Goal: Task Accomplishment & Management: Use online tool/utility

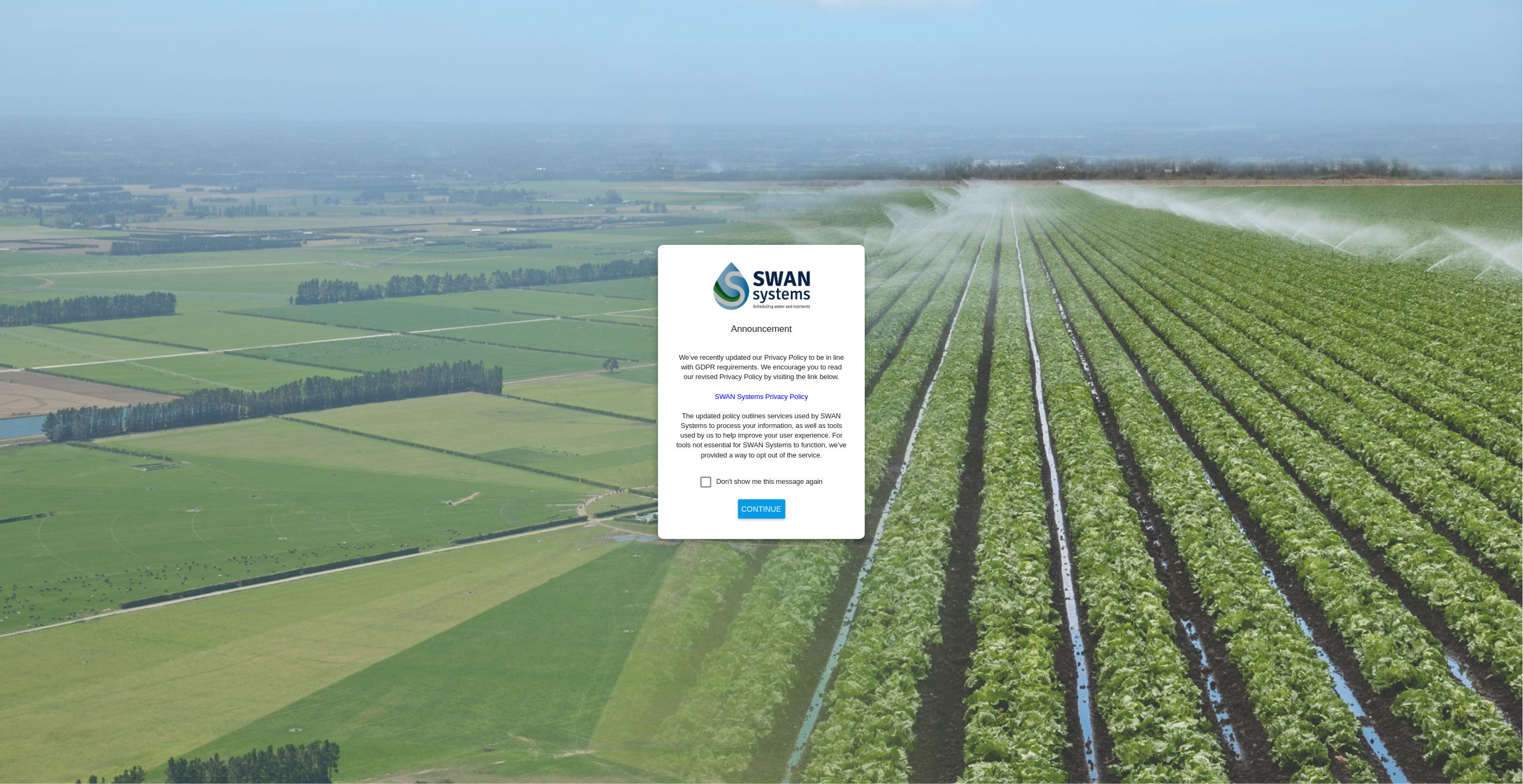
click at [971, 589] on div "Announcement We’ve recently updated our Privacy Policy to be in line with GDPR …" at bounding box center [761, 392] width 1523 height 784
click at [730, 479] on div "Don't show me this message again" at bounding box center [769, 482] width 106 height 10
click at [759, 513] on button "Continue" at bounding box center [761, 509] width 48 height 19
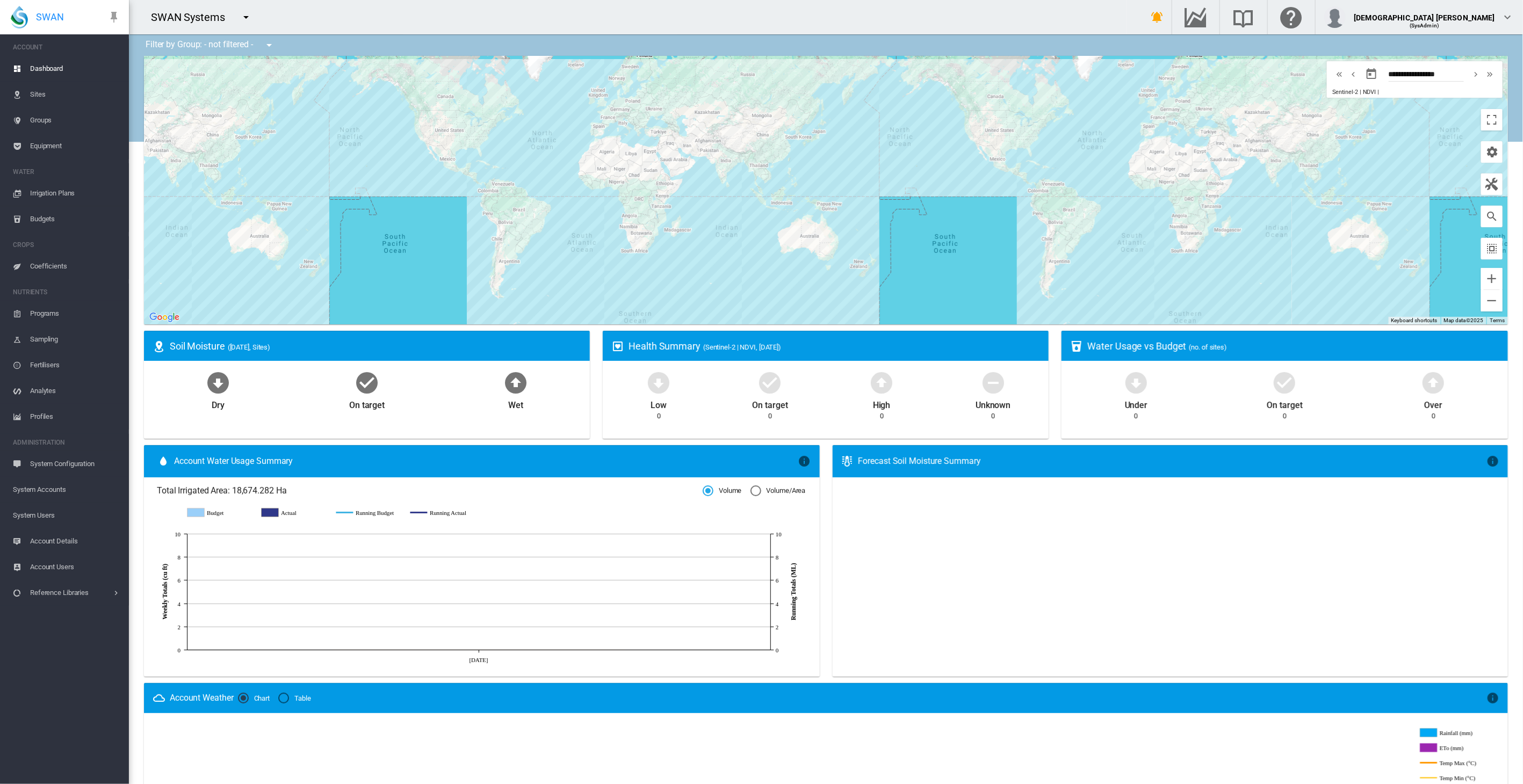
click at [245, 19] on md-icon "icon-menu-down" at bounding box center [245, 17] width 13 height 13
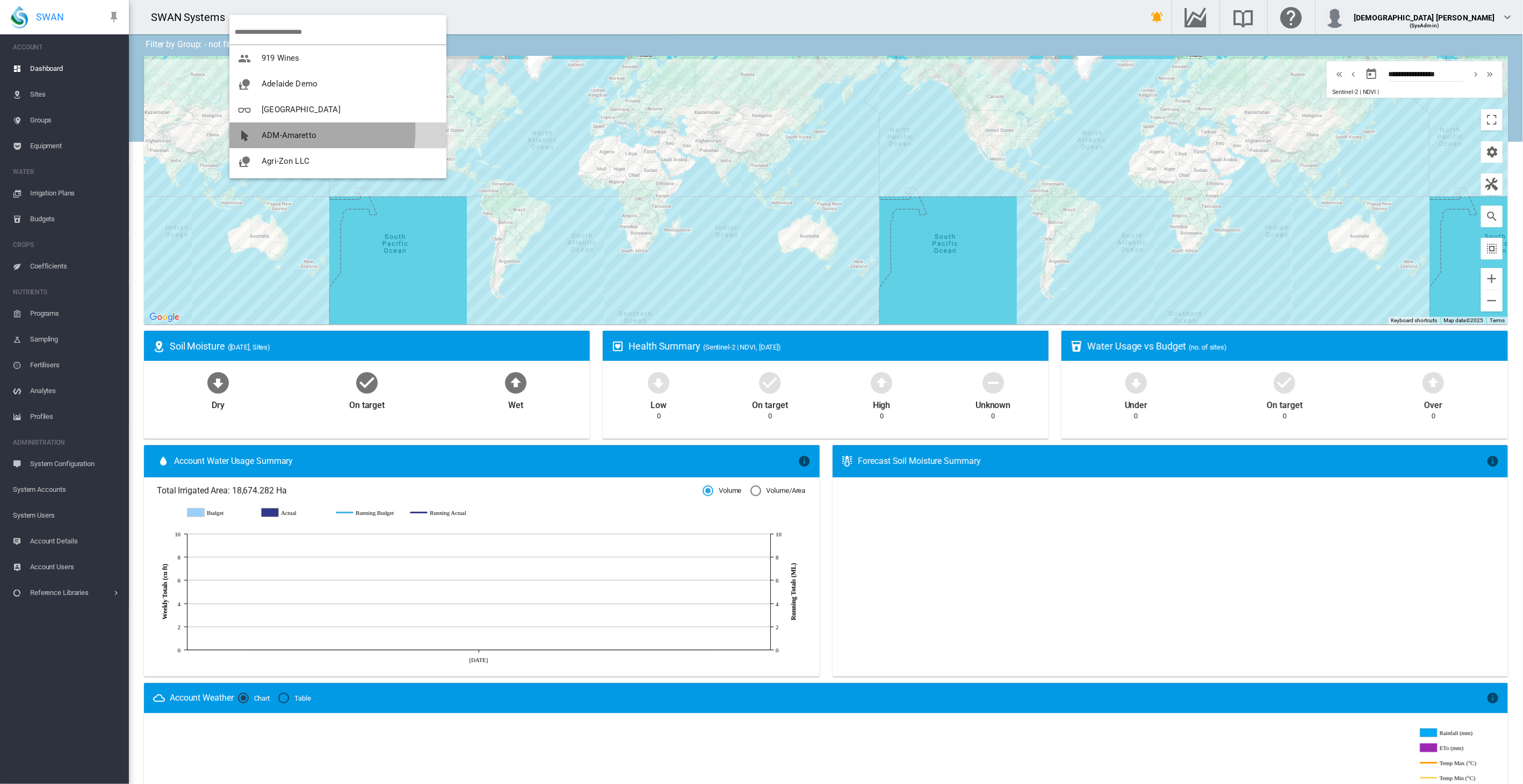
click at [295, 130] on span "ADM-Amaretto" at bounding box center [289, 135] width 55 height 10
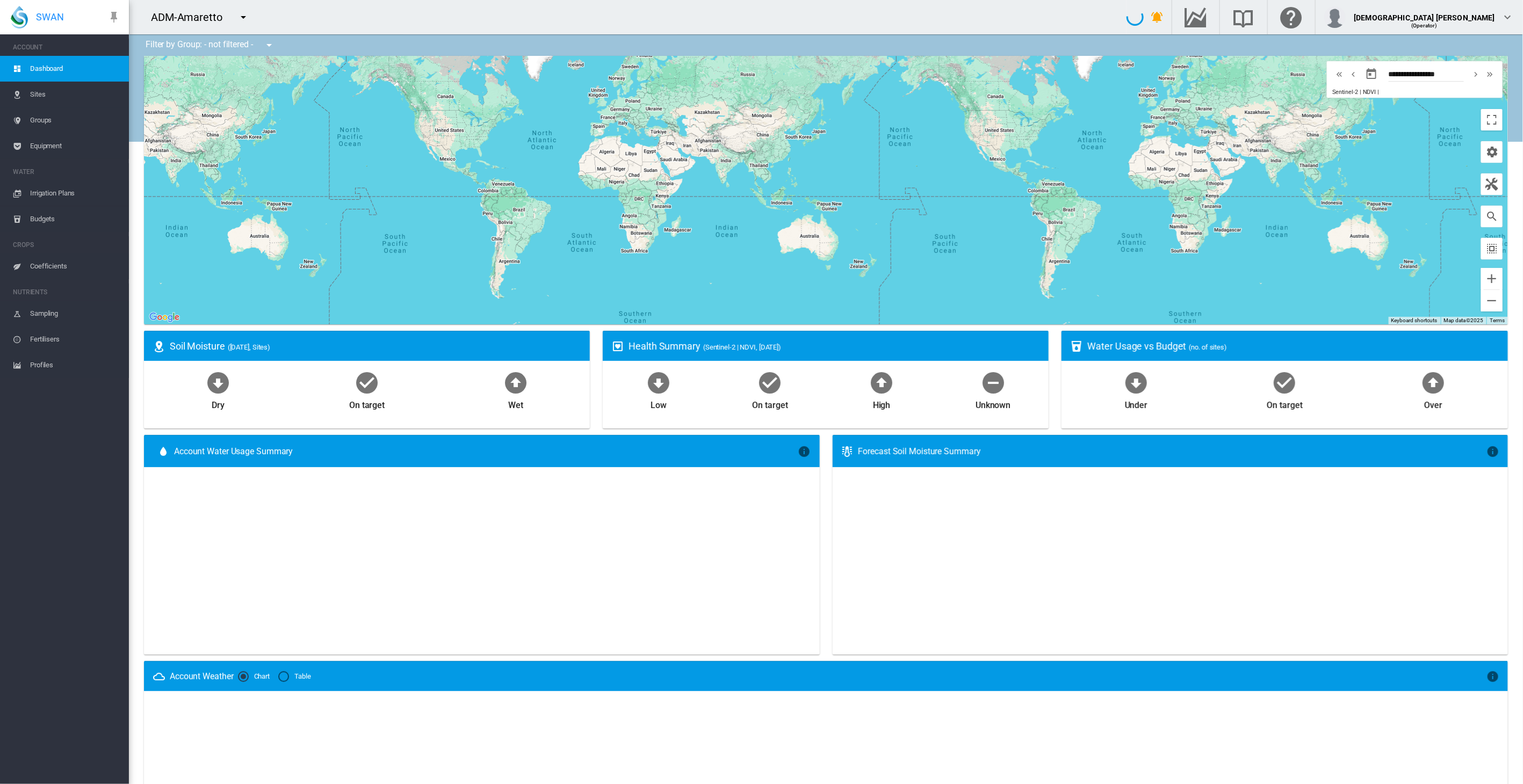
click at [241, 17] on md-icon "icon-menu-down" at bounding box center [243, 17] width 13 height 13
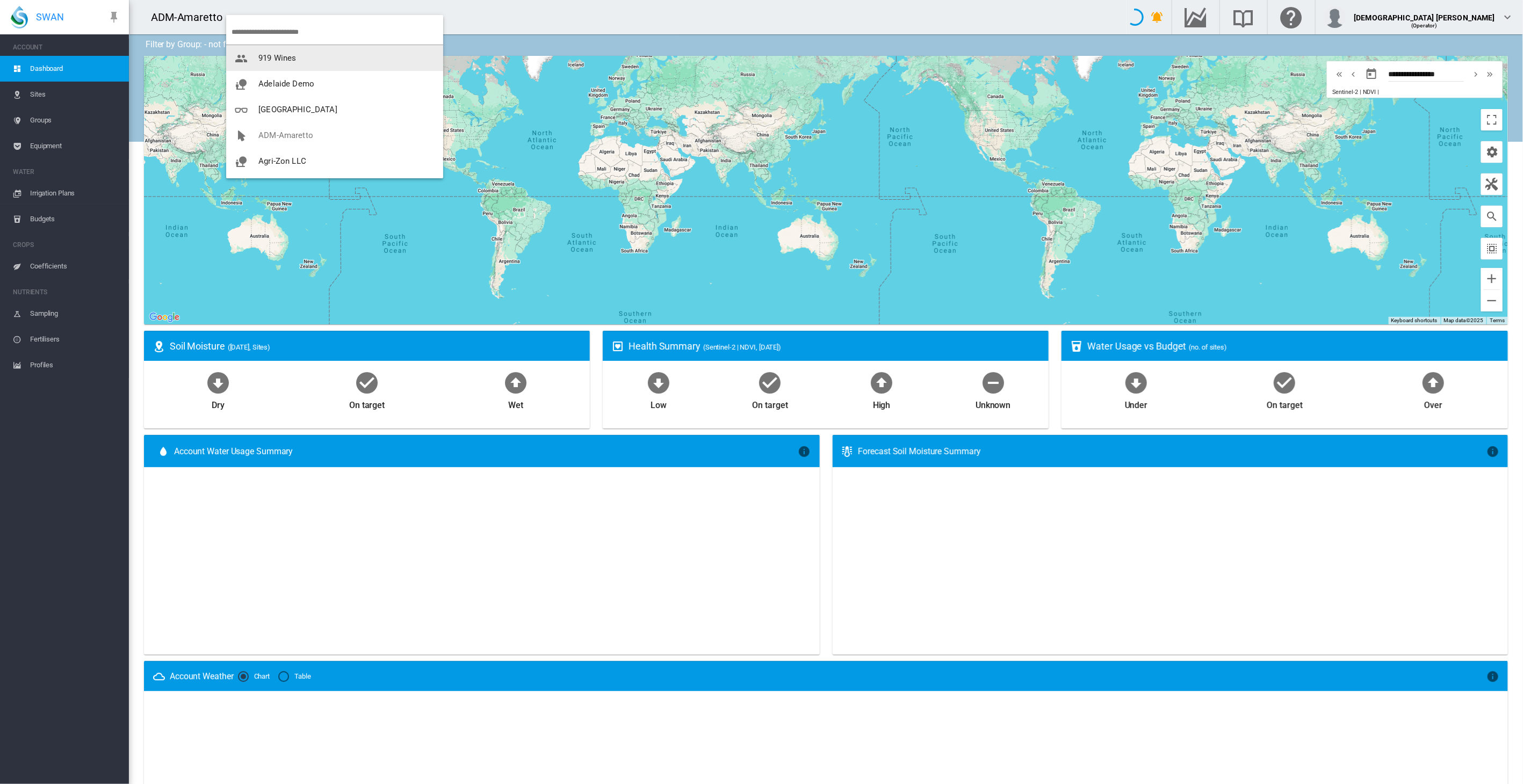
click at [470, 10] on md-backdrop at bounding box center [761, 392] width 1523 height 784
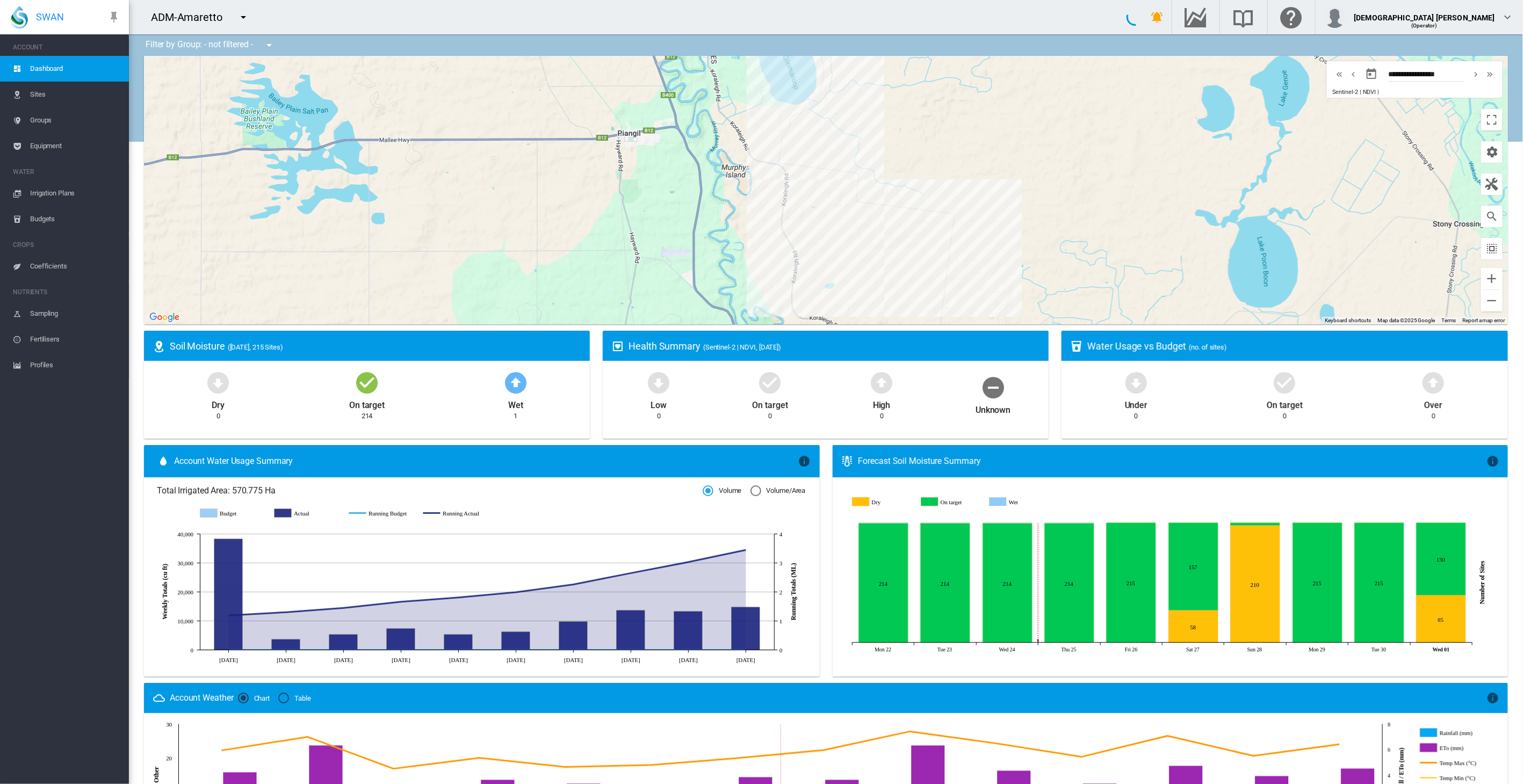
click at [44, 190] on span "Irrigation Plans" at bounding box center [75, 193] width 90 height 26
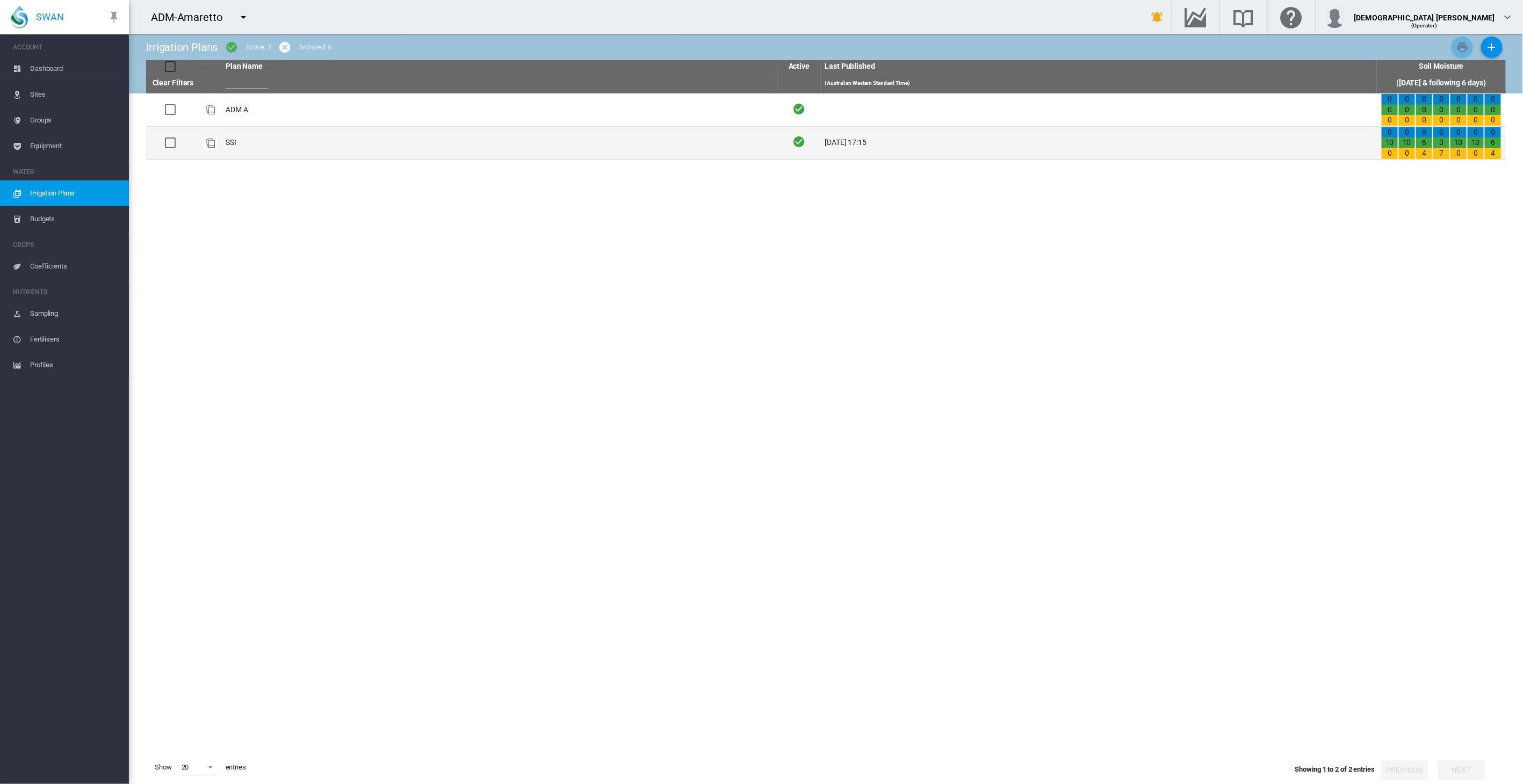
click at [337, 128] on td "SSI" at bounding box center [499, 143] width 557 height 33
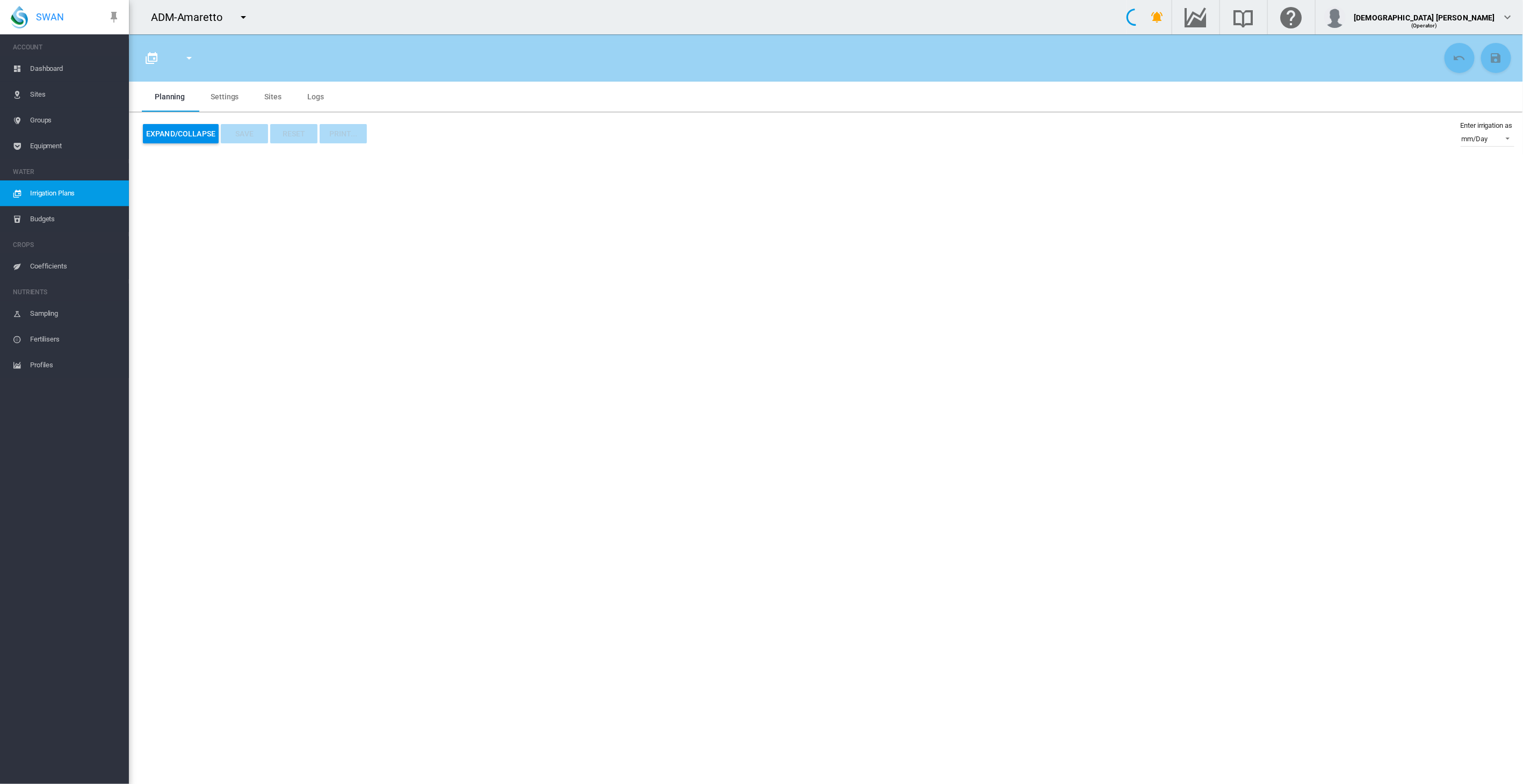
click at [61, 188] on span "Irrigation Plans" at bounding box center [75, 193] width 90 height 26
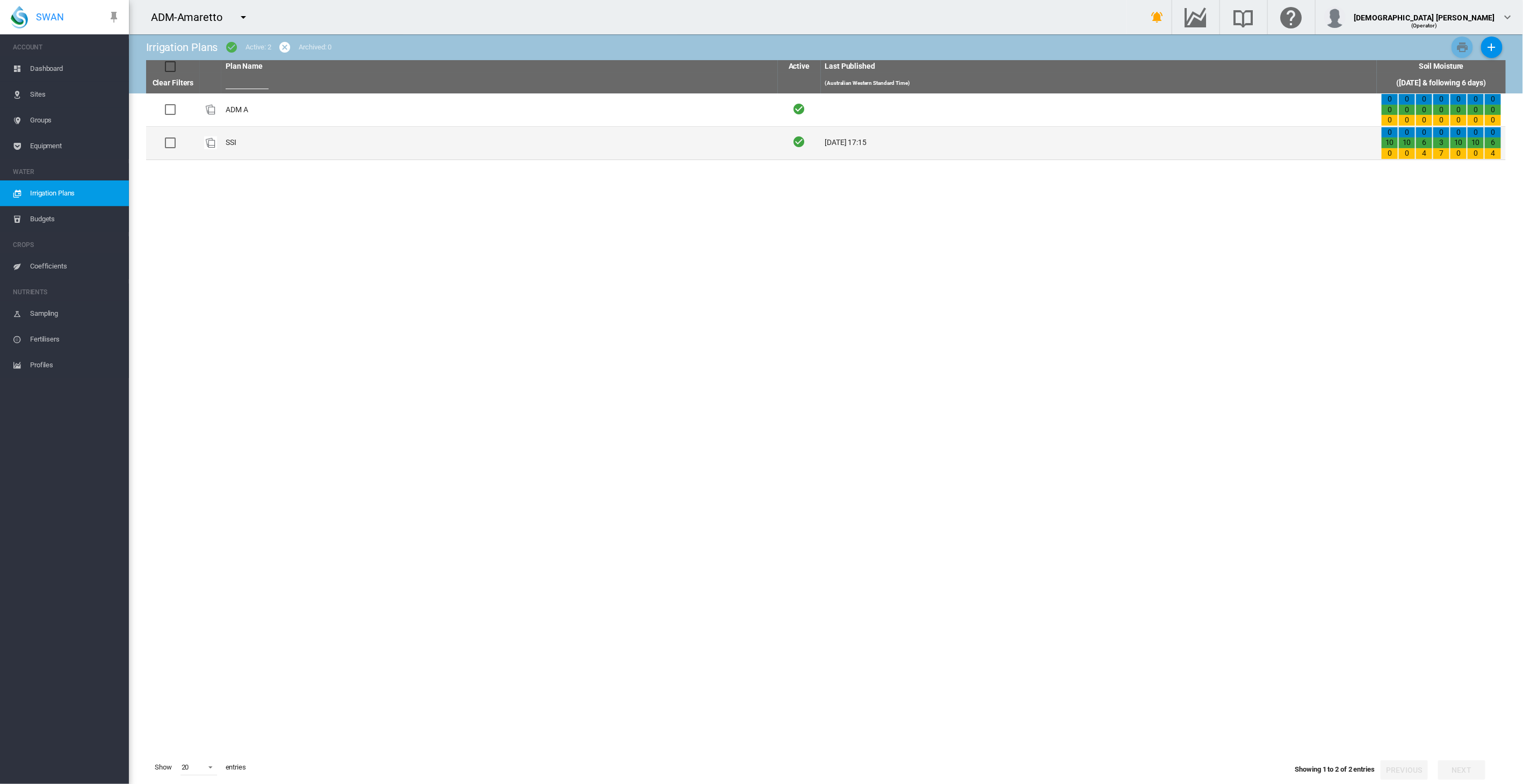
click at [270, 151] on td "SSI" at bounding box center [499, 143] width 557 height 33
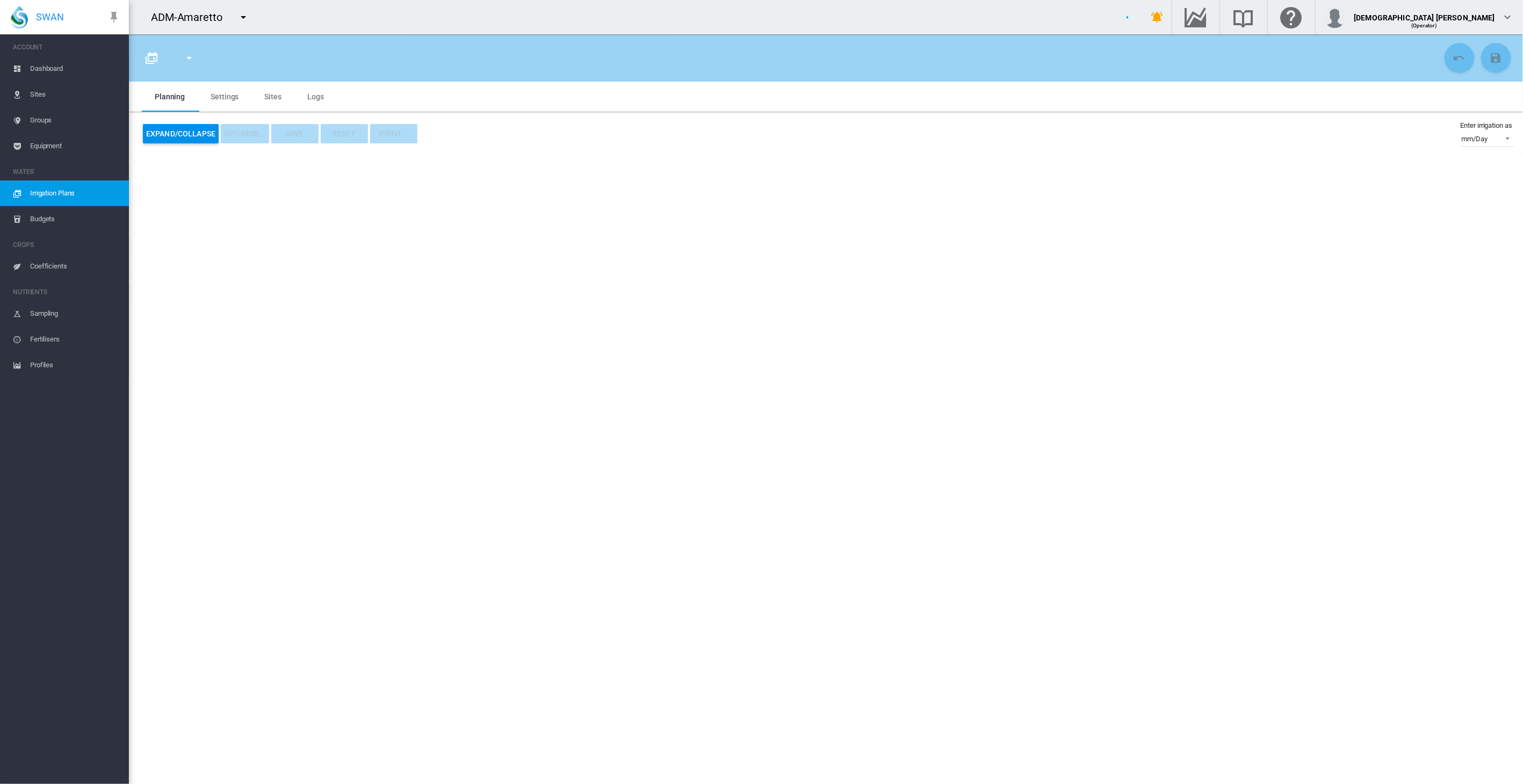
click at [76, 196] on span "Irrigation Plans" at bounding box center [75, 193] width 90 height 26
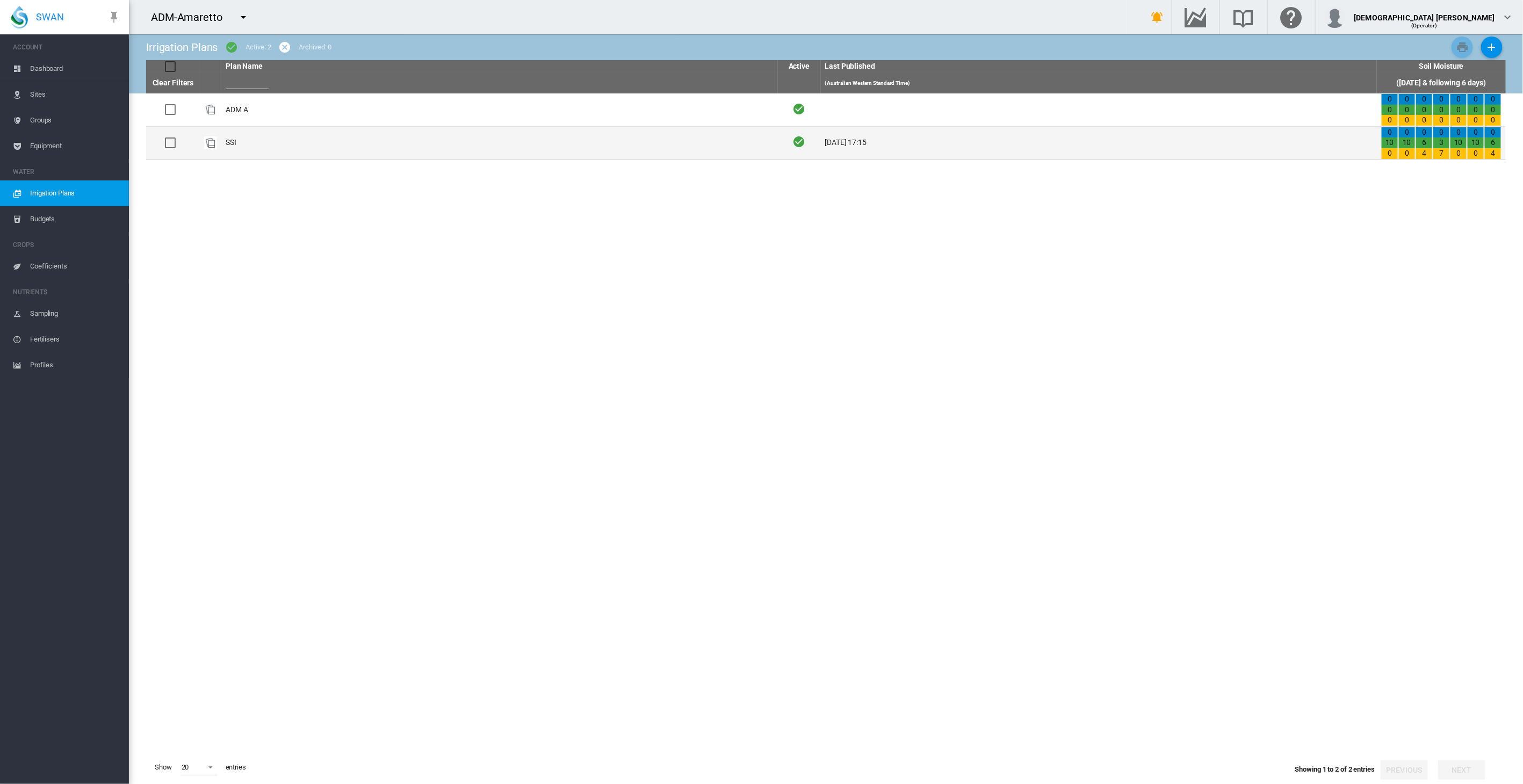
click at [293, 143] on td "SSI" at bounding box center [499, 143] width 557 height 33
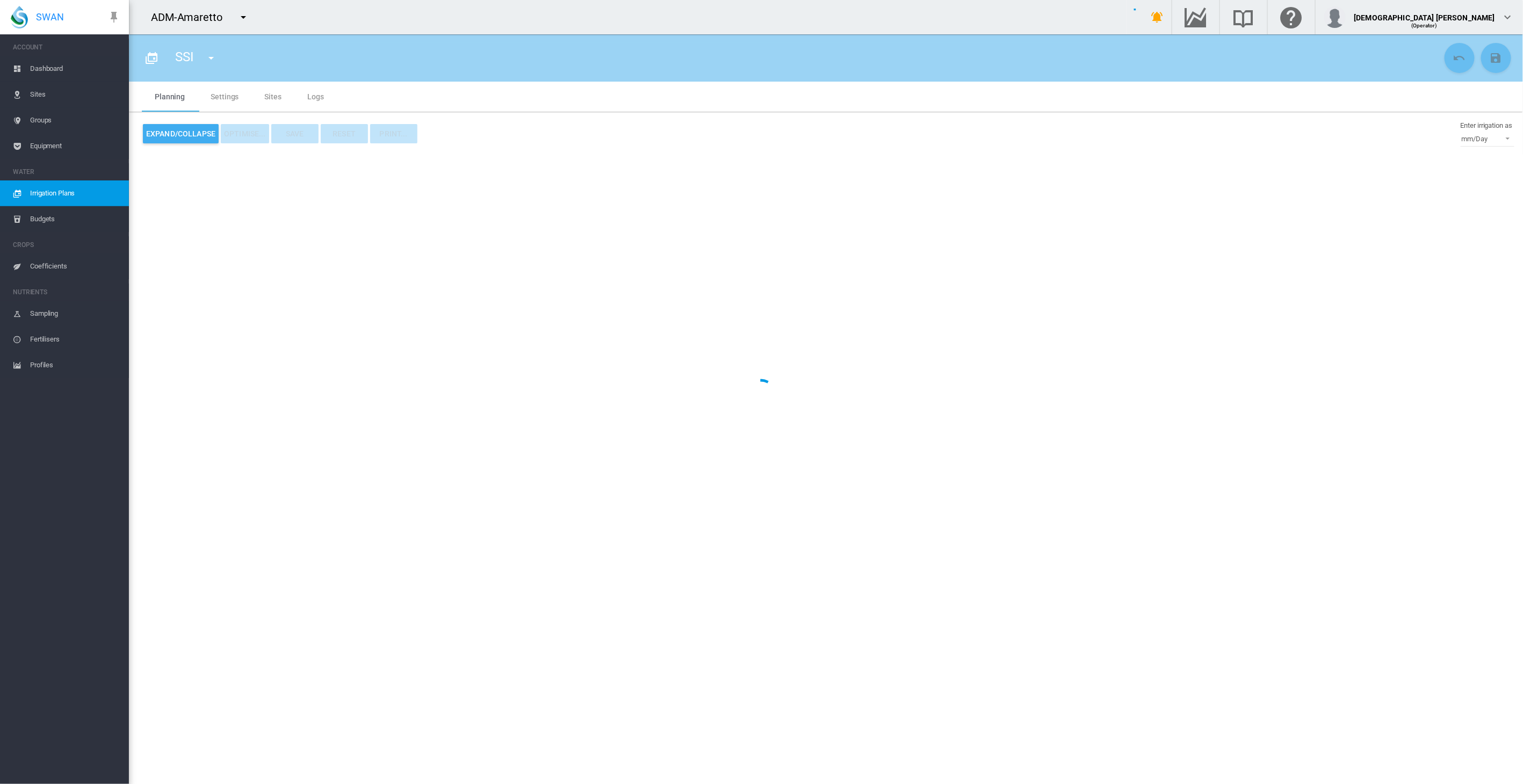
type input "***"
type input "*"
type input "****"
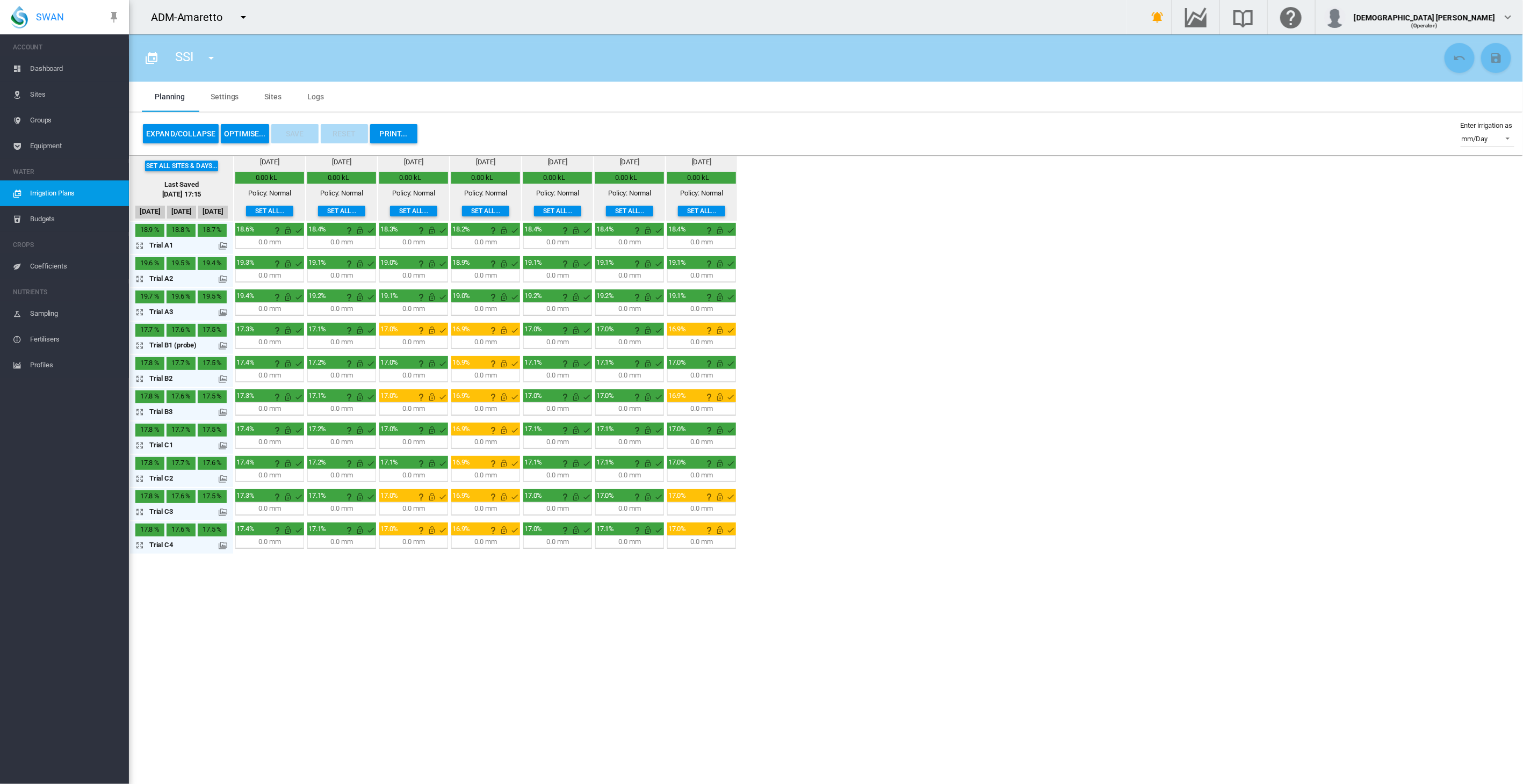
click at [246, 138] on button "OPTIMISE..." at bounding box center [245, 133] width 48 height 19
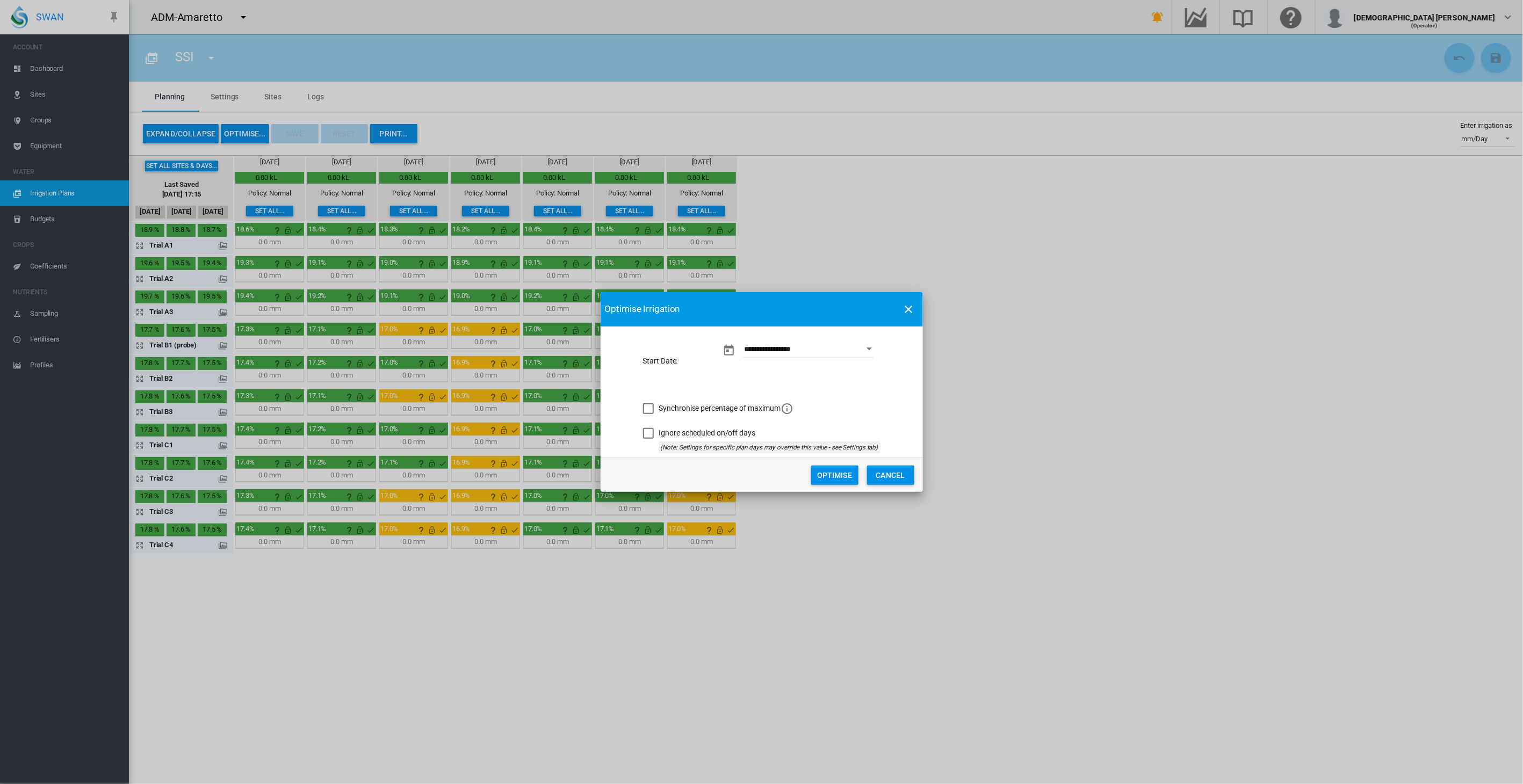
click at [840, 472] on button "Optimise" at bounding box center [835, 475] width 48 height 19
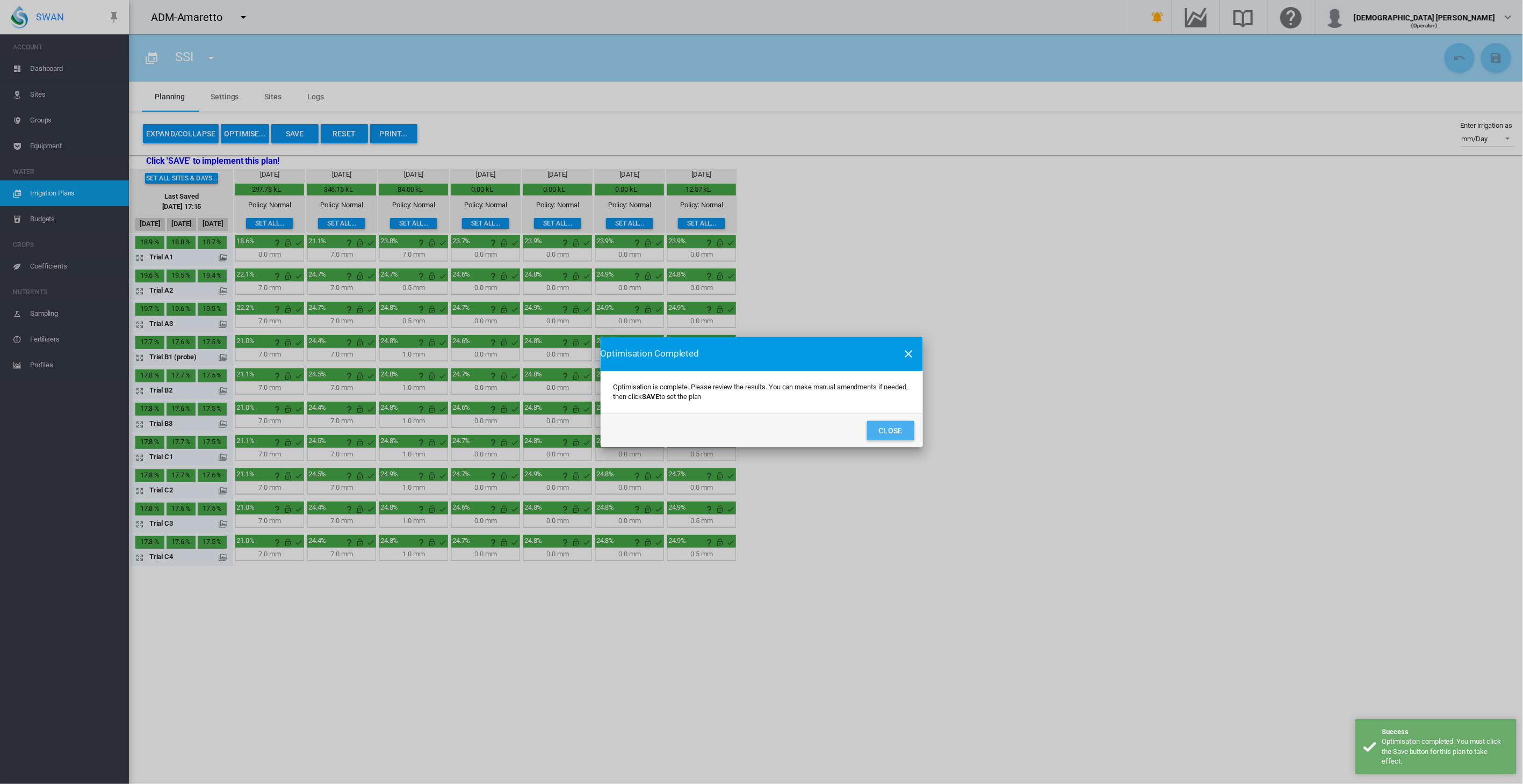
click at [878, 428] on button "Close" at bounding box center [890, 430] width 48 height 19
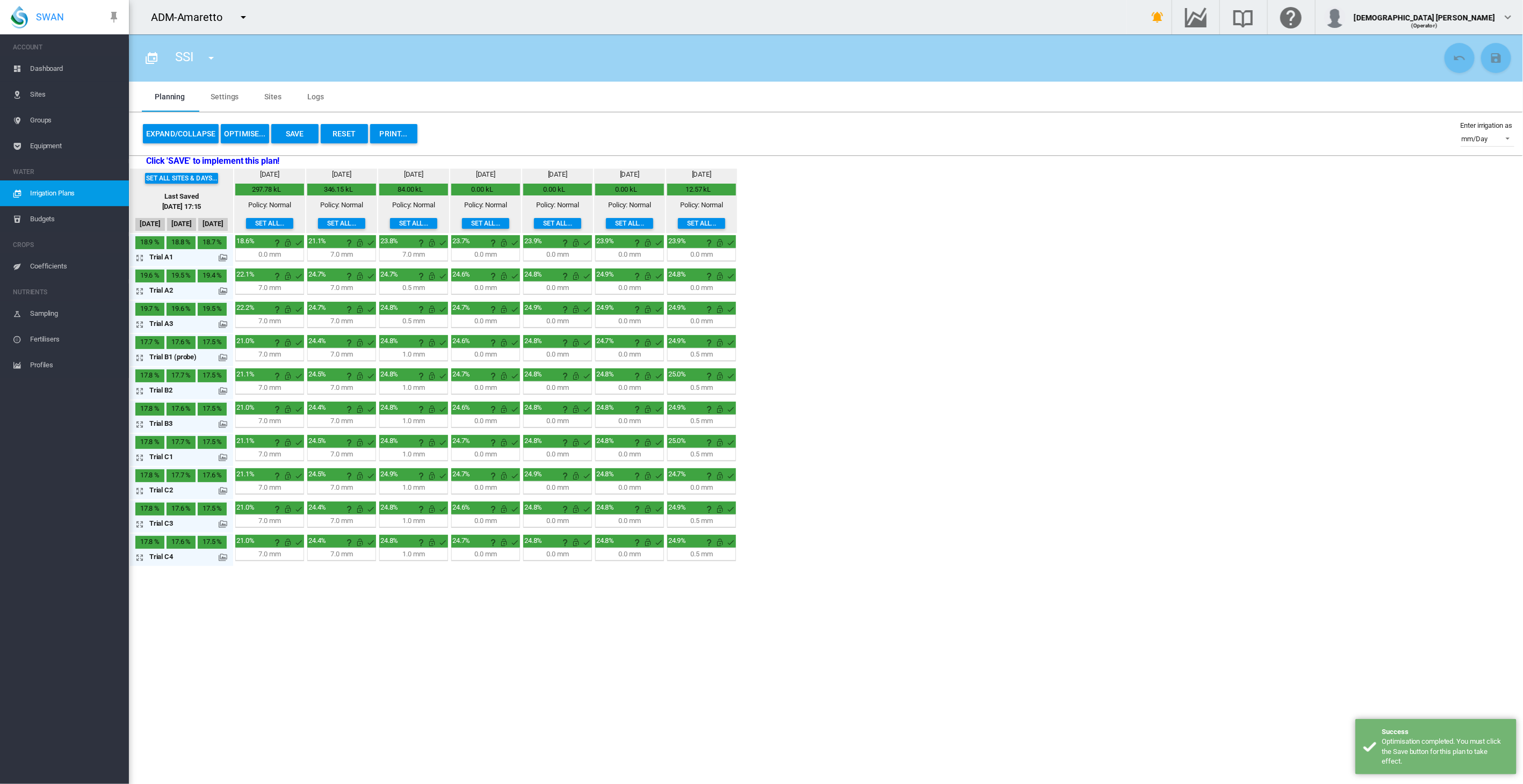
click at [58, 219] on span "Budgets" at bounding box center [75, 219] width 90 height 26
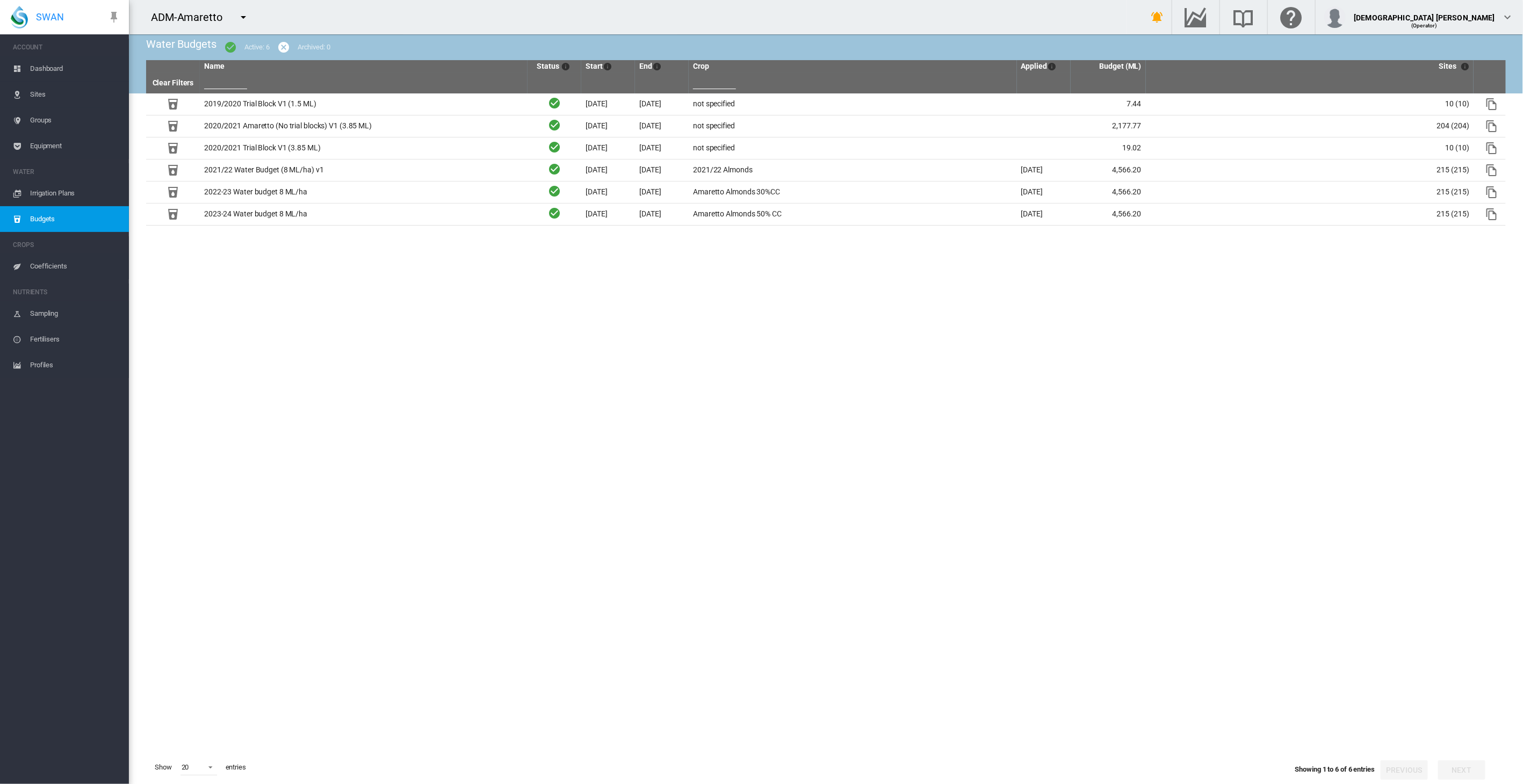
click at [239, 15] on md-icon "icon-menu-down" at bounding box center [243, 17] width 13 height 13
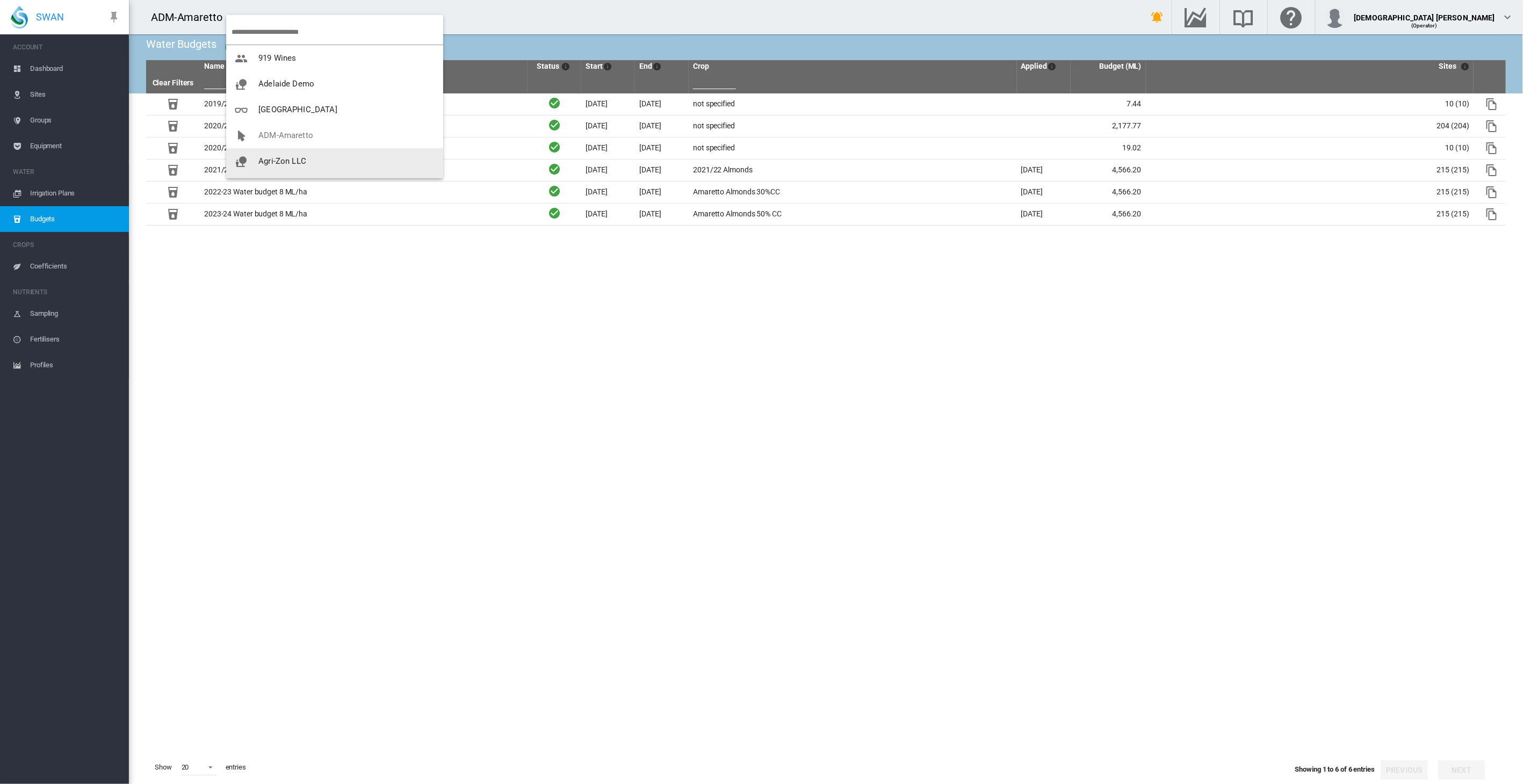
scroll to position [22, 0]
click at [274, 148] on button "Agri-Zon LLC" at bounding box center [335, 139] width 217 height 26
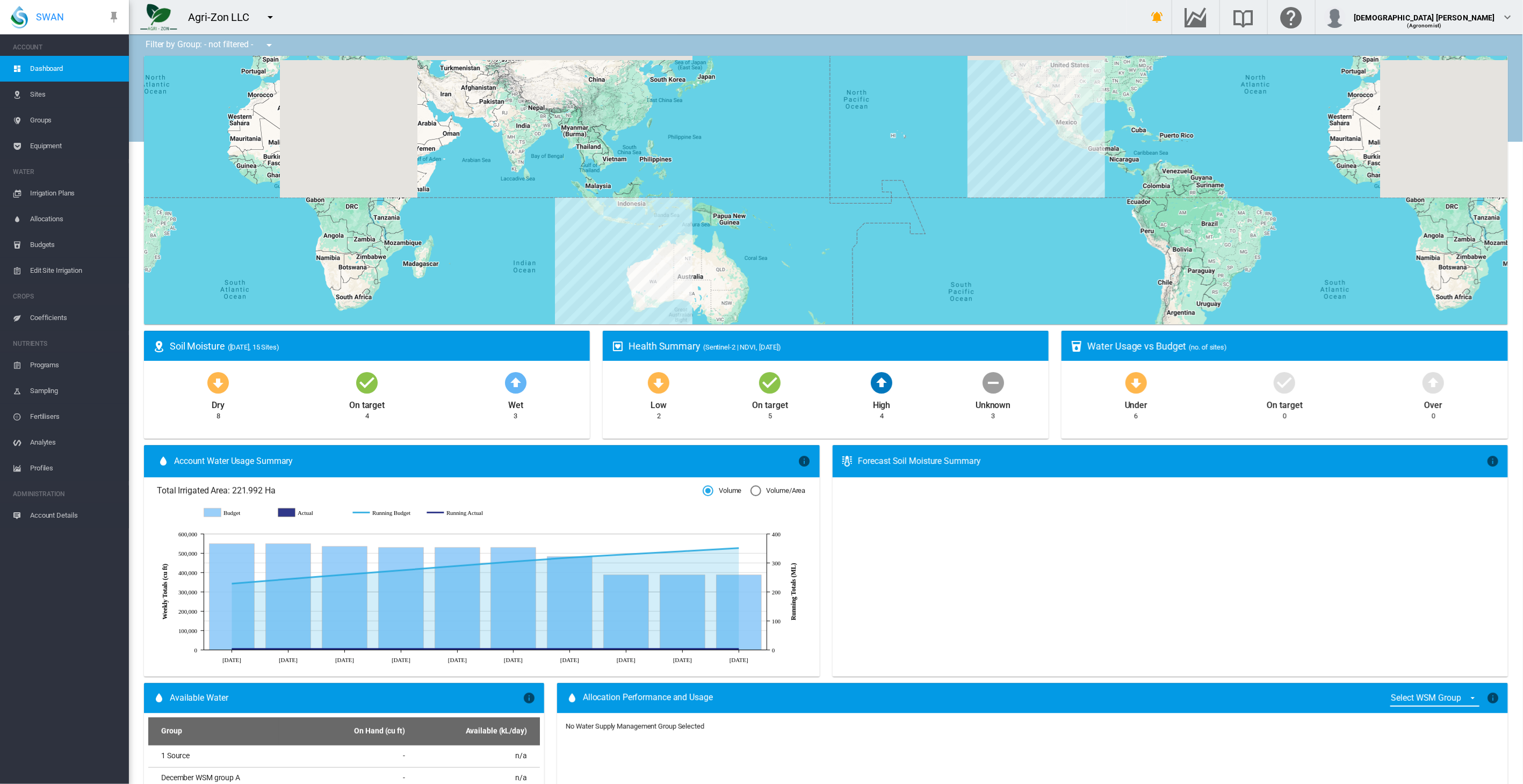
click at [54, 219] on span "Allocations" at bounding box center [75, 219] width 90 height 26
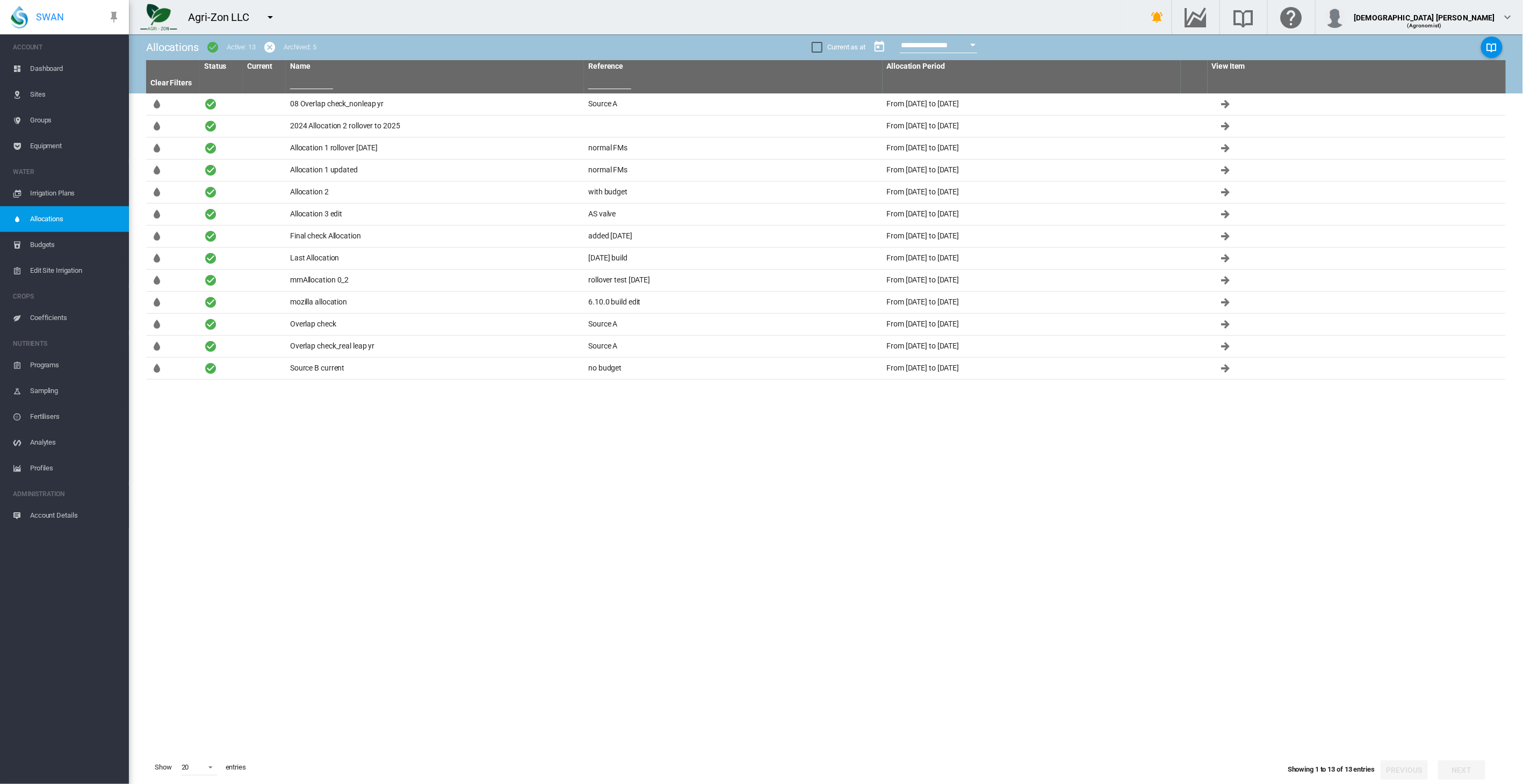
click at [58, 192] on span "Irrigation Plans" at bounding box center [75, 193] width 90 height 26
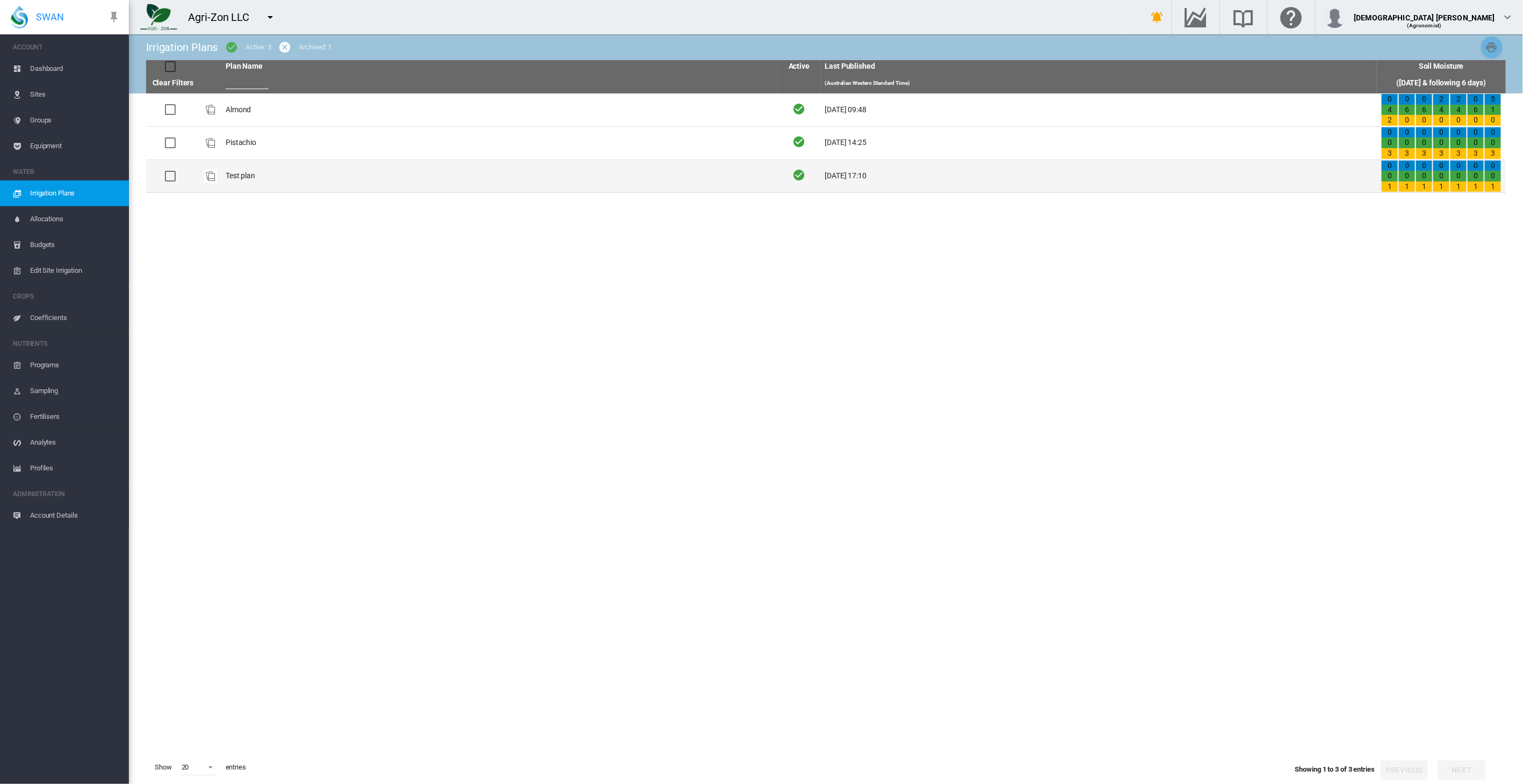
click at [333, 167] on td "Test plan" at bounding box center [499, 176] width 557 height 33
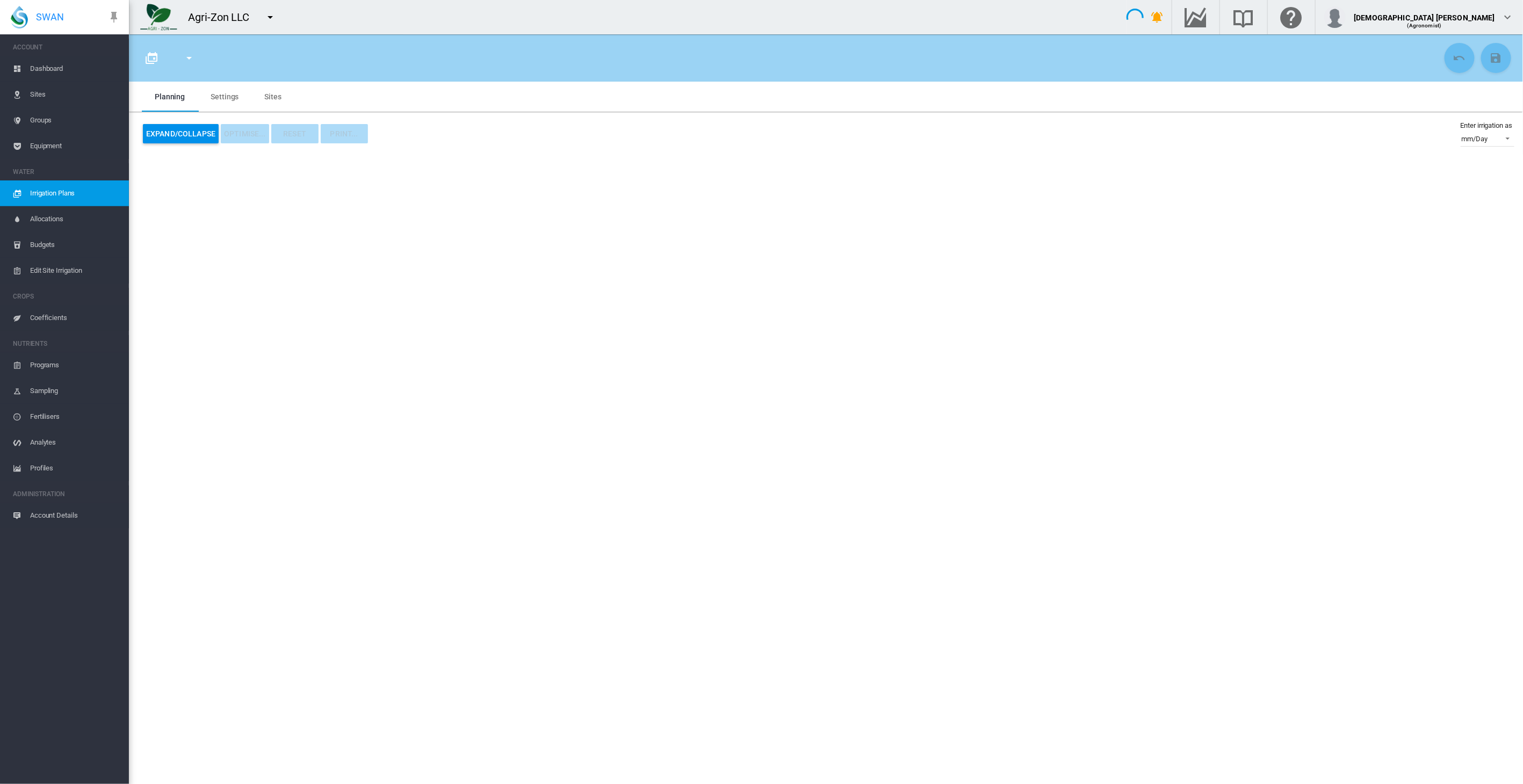
type input "*********"
type input "*"
type input "****"
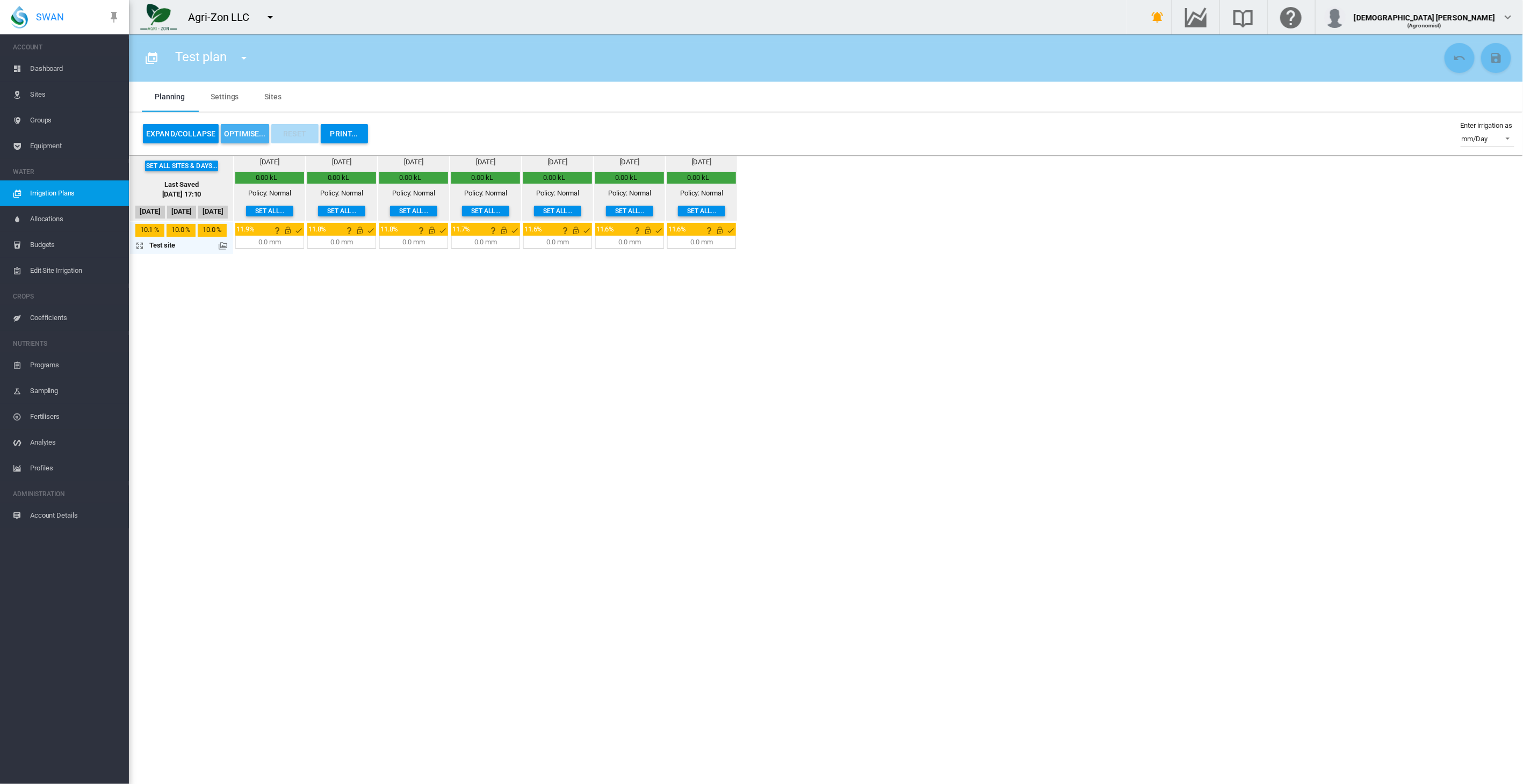
click at [233, 137] on button "OPTIMISE..." at bounding box center [245, 133] width 48 height 19
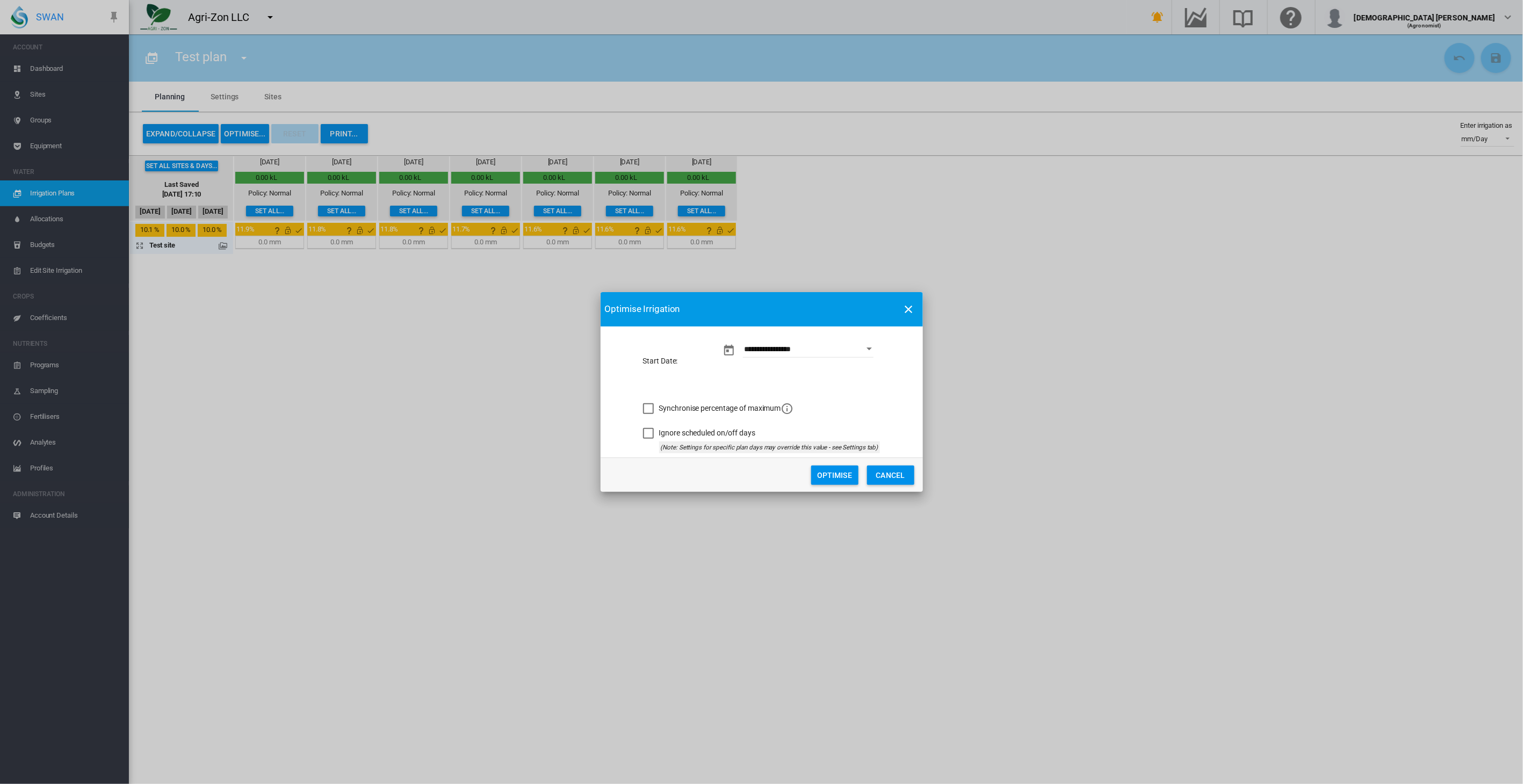
click at [847, 476] on button "Optimise" at bounding box center [835, 475] width 48 height 19
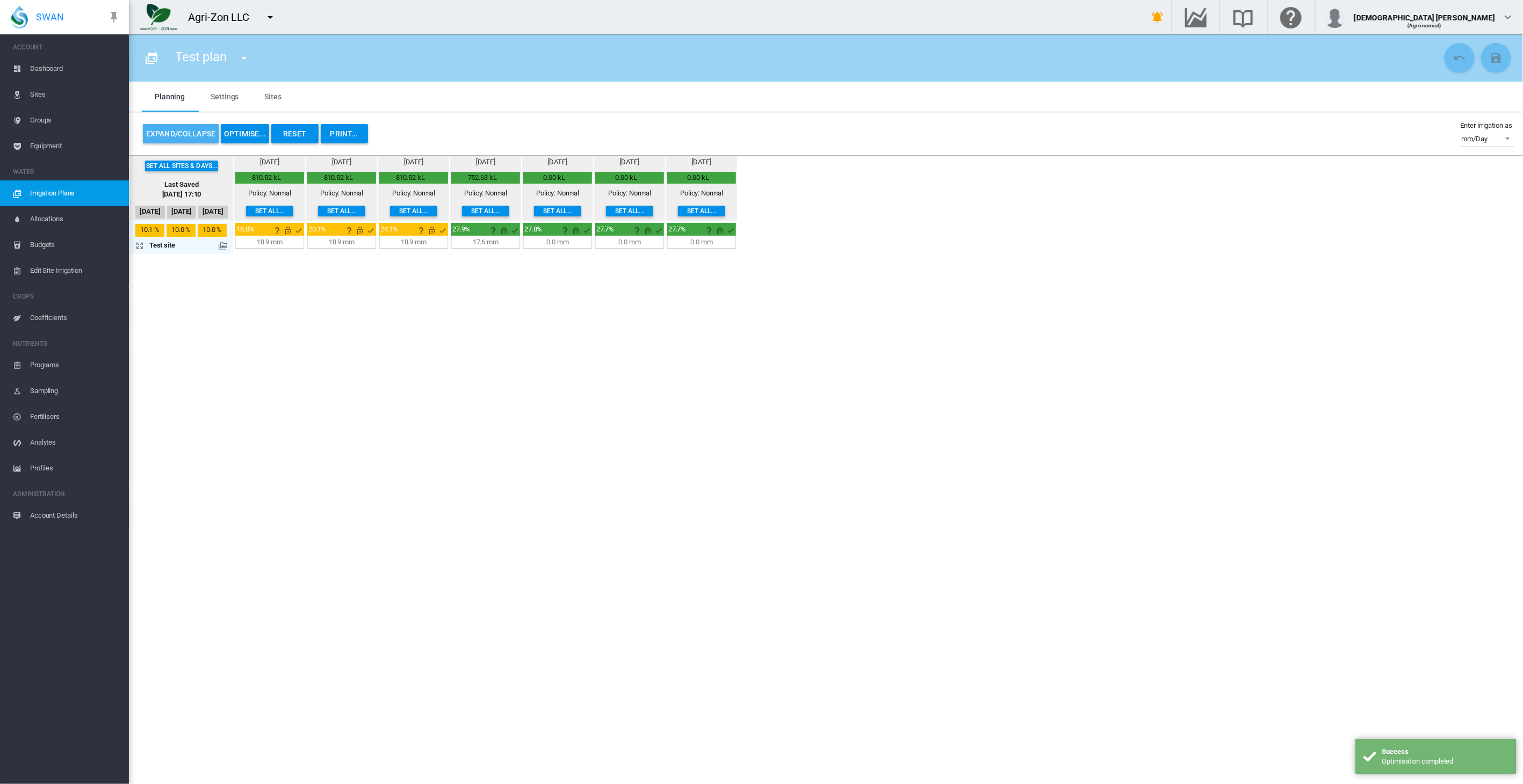
click at [150, 136] on button "Expand/Collapse" at bounding box center [180, 133] width 76 height 19
